Goal: Navigation & Orientation: Find specific page/section

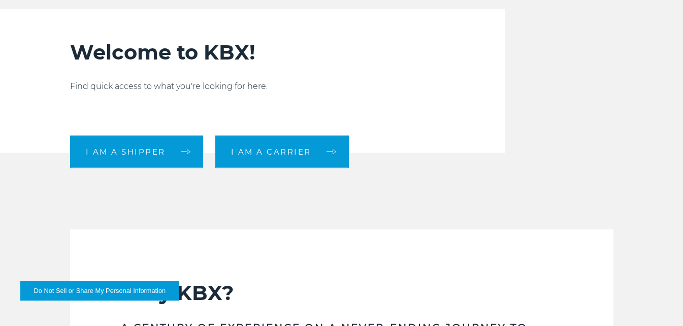
scroll to position [242, 0]
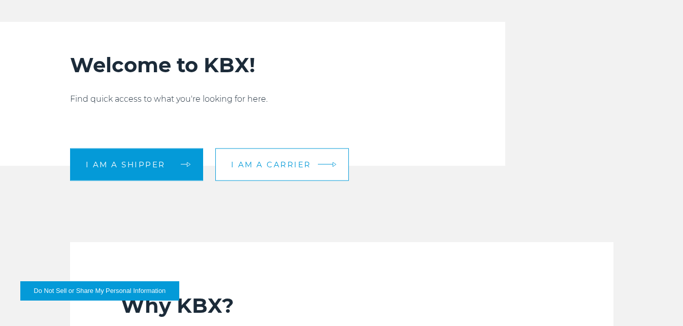
click at [311, 171] on link "I am a carrier" at bounding box center [282, 164] width 134 height 33
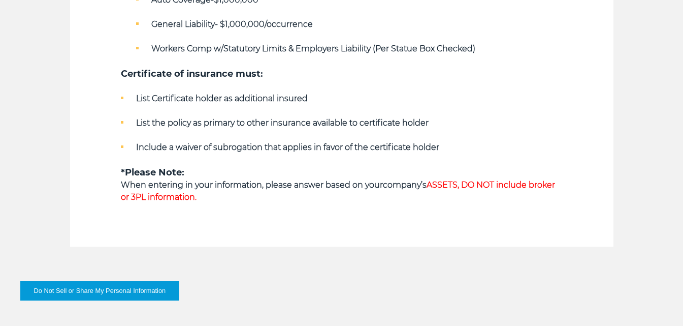
scroll to position [693, 0]
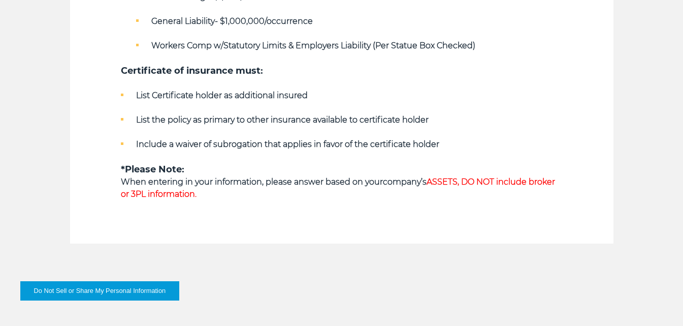
drag, startPoint x: 690, startPoint y: 24, endPoint x: 684, endPoint y: 143, distance: 119.0
click at [683, 143] on html "Do Not Sell or Share My Personal Information Log in LOGISTICS RAIL INTERNATIONA…" at bounding box center [341, 202] width 683 height 1790
